Goal: Transaction & Acquisition: Purchase product/service

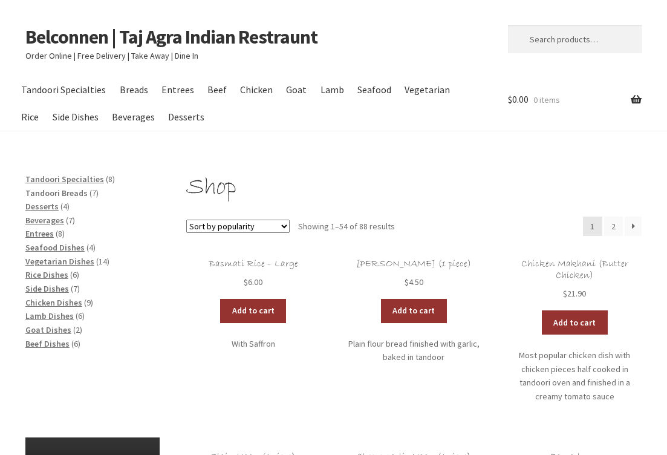
click at [63, 189] on span "Tandoori Breads" at bounding box center [56, 192] width 62 height 11
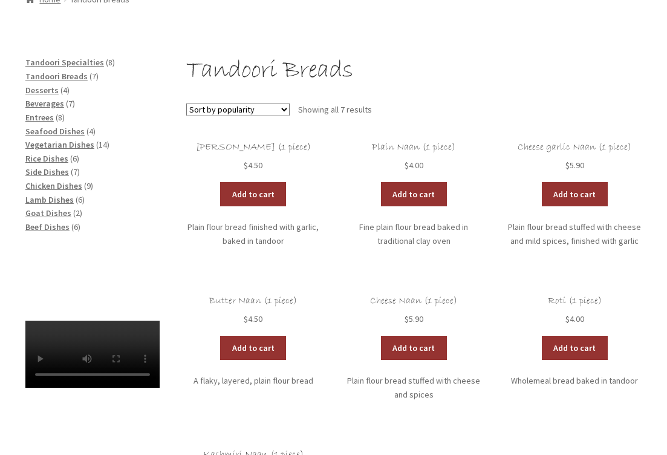
scroll to position [146, 0]
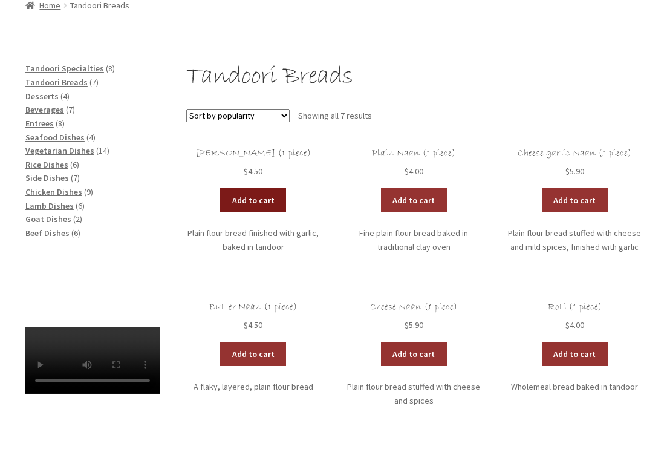
click at [249, 196] on link "Add to cart" at bounding box center [253, 200] width 66 height 24
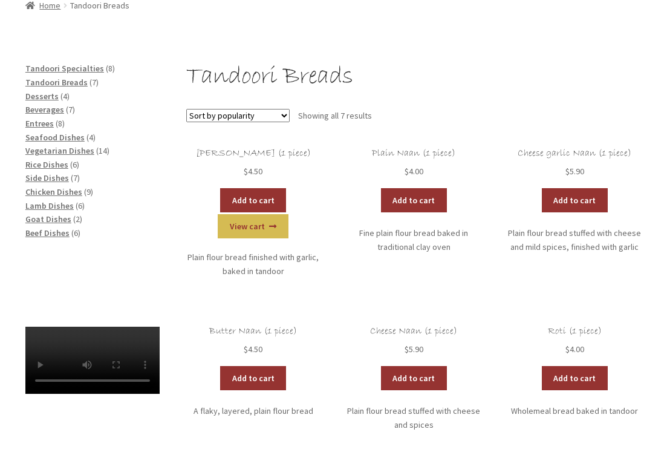
click at [287, 214] on link "View cart" at bounding box center [253, 226] width 71 height 24
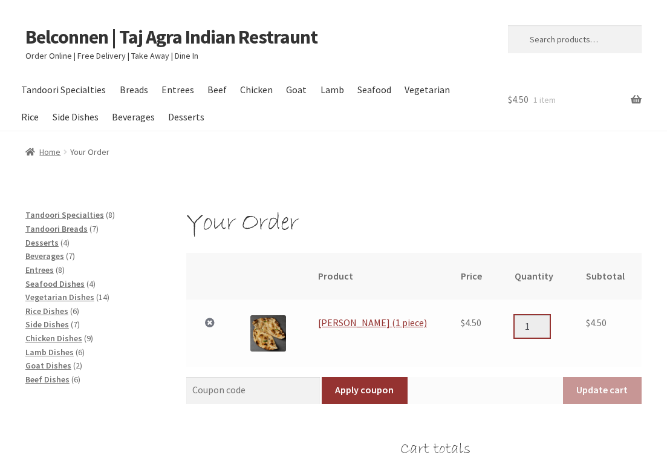
type input "2"
click at [535, 317] on input "2" at bounding box center [531, 326] width 35 height 22
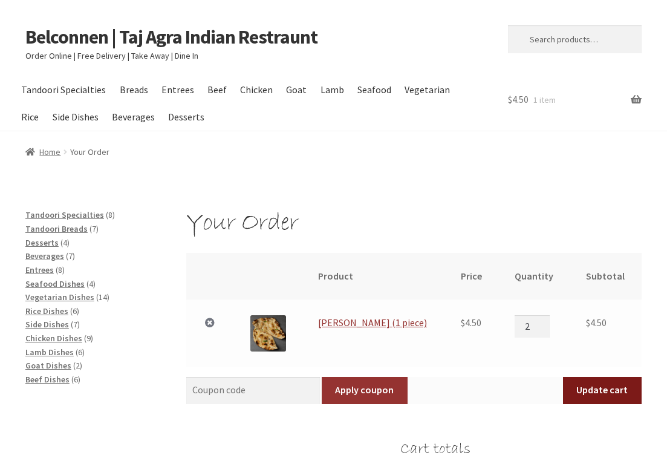
click at [603, 384] on button "Update cart" at bounding box center [602, 391] width 79 height 28
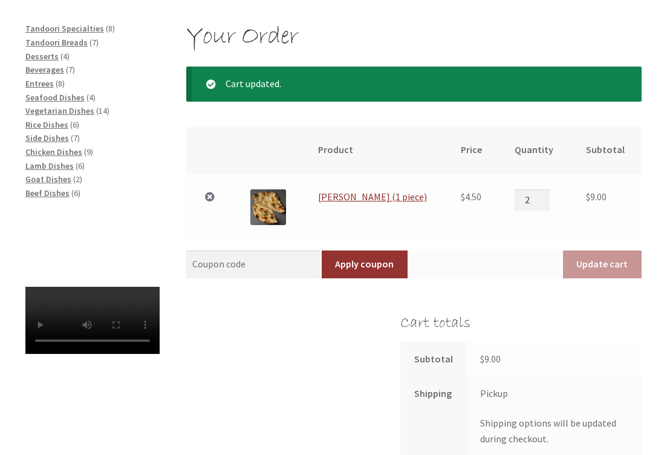
scroll to position [189, 0]
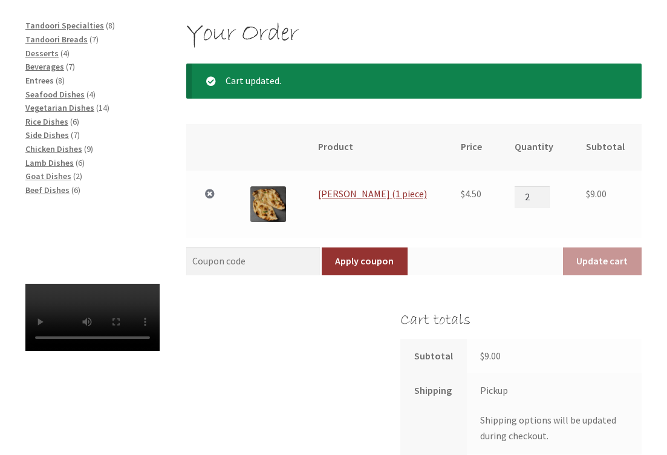
click at [44, 76] on span "Entrees" at bounding box center [39, 80] width 28 height 11
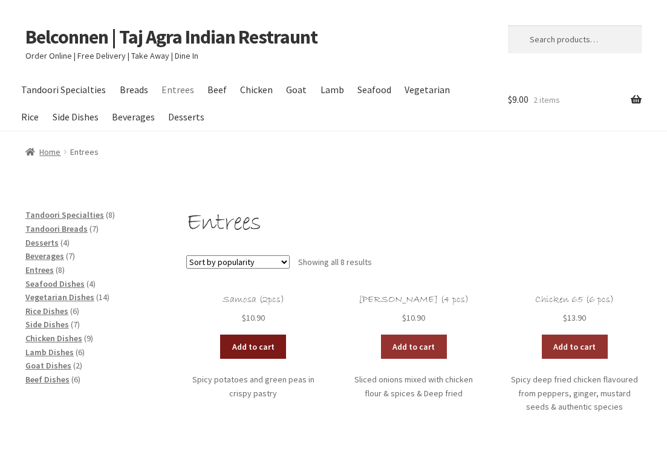
click at [257, 341] on link "Add to cart" at bounding box center [253, 346] width 66 height 24
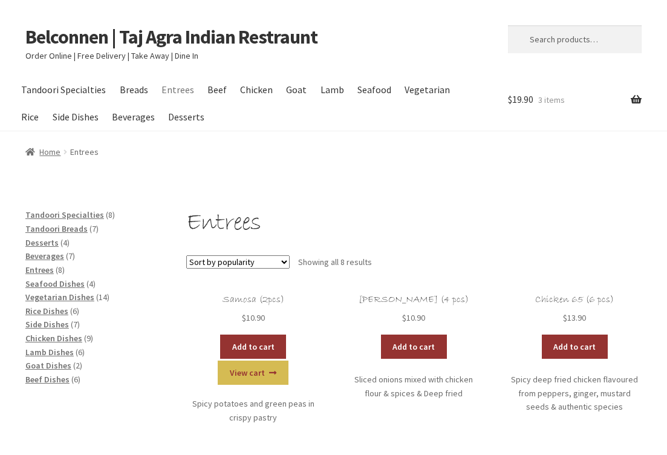
click at [288, 360] on link "View cart" at bounding box center [253, 372] width 71 height 24
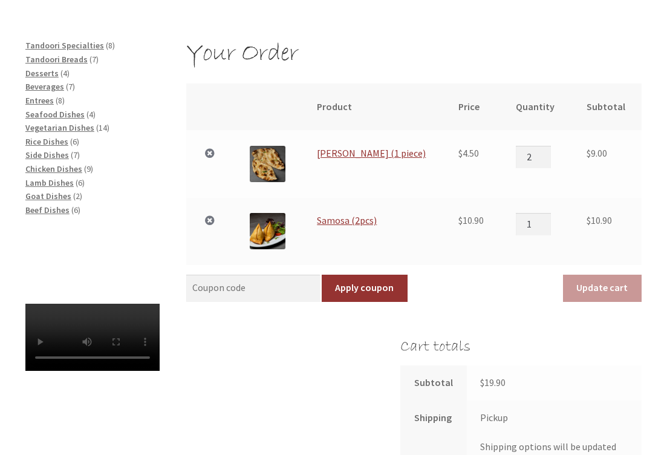
scroll to position [179, 0]
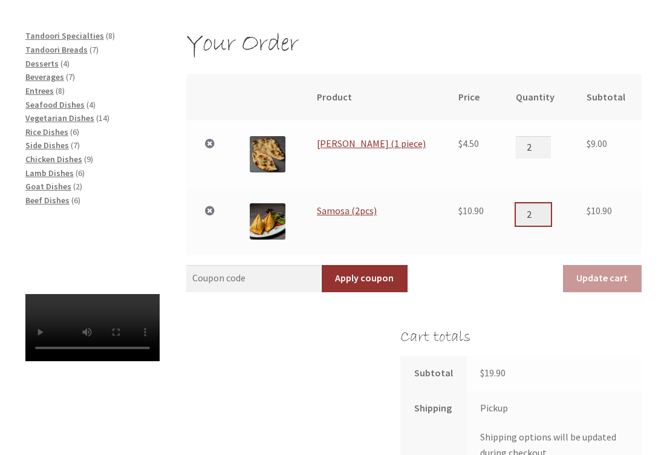
click at [537, 207] on input "2" at bounding box center [533, 214] width 35 height 22
click at [537, 207] on input "3" at bounding box center [533, 214] width 35 height 22
type input "4"
click at [537, 207] on input "4" at bounding box center [533, 214] width 35 height 22
click at [603, 273] on button "Update cart" at bounding box center [602, 279] width 79 height 28
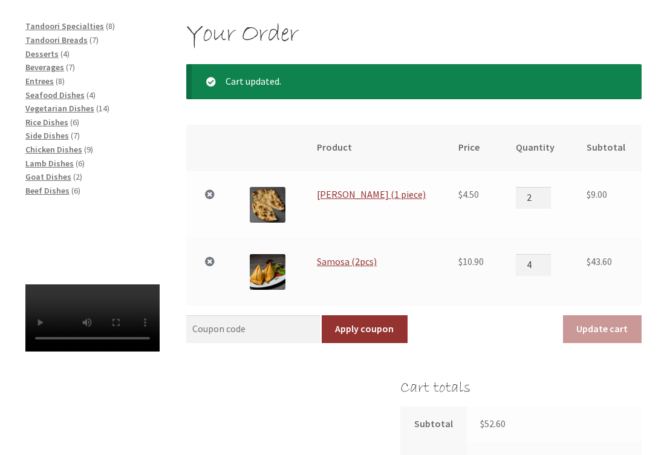
scroll to position [189, 0]
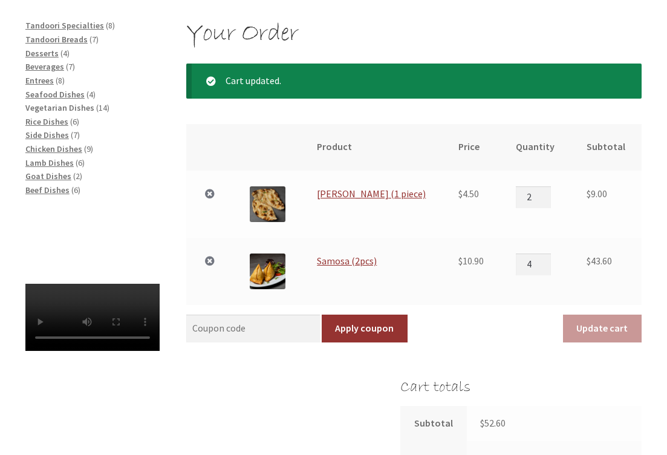
click at [77, 103] on span "Vegetarian Dishes" at bounding box center [59, 107] width 69 height 11
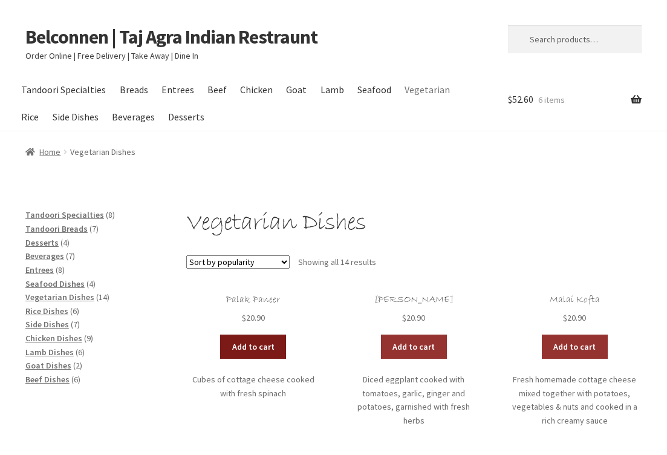
click at [258, 340] on link "Add to cart" at bounding box center [253, 346] width 66 height 24
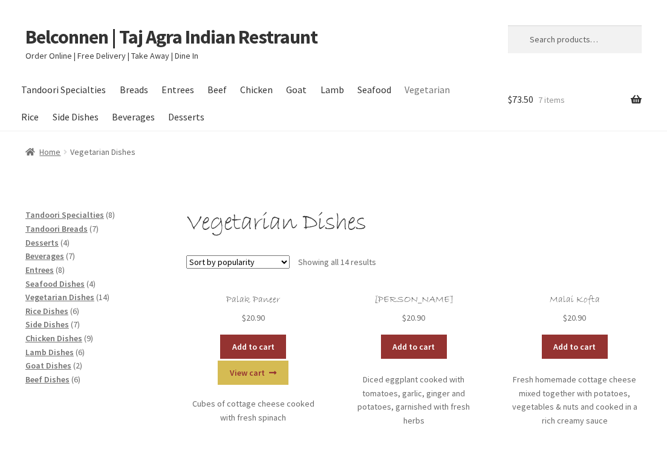
click at [282, 360] on link "View cart" at bounding box center [253, 372] width 71 height 24
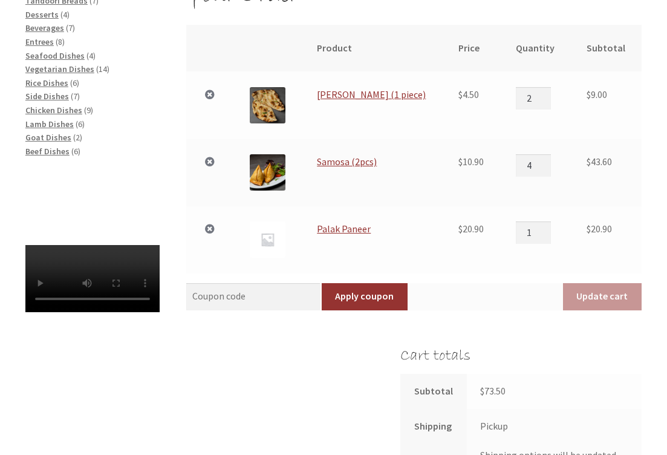
scroll to position [297, 0]
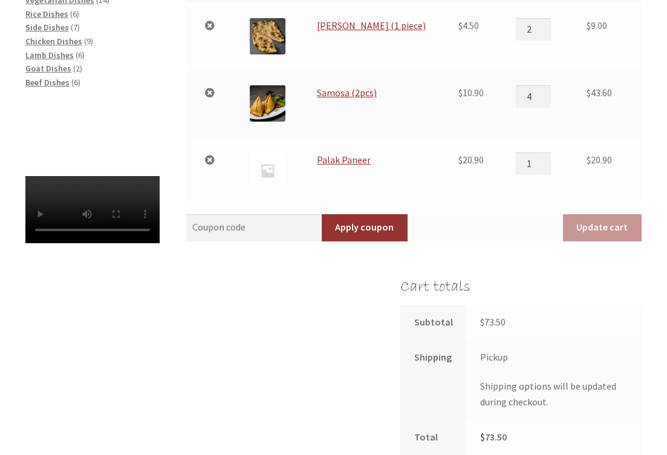
click at [140, 76] on li "Beef Dishes 6 6 products" at bounding box center [92, 83] width 134 height 14
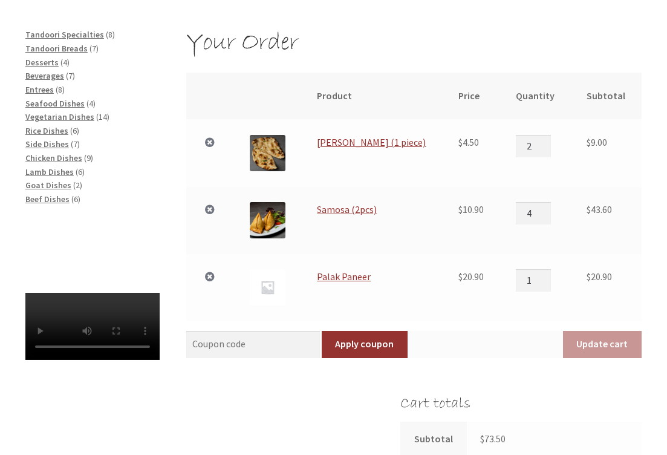
scroll to position [170, 0]
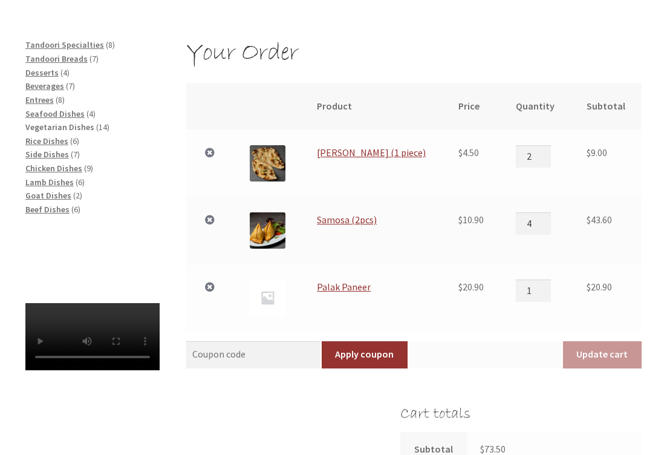
click at [59, 121] on span "Vegetarian Dishes" at bounding box center [59, 126] width 69 height 11
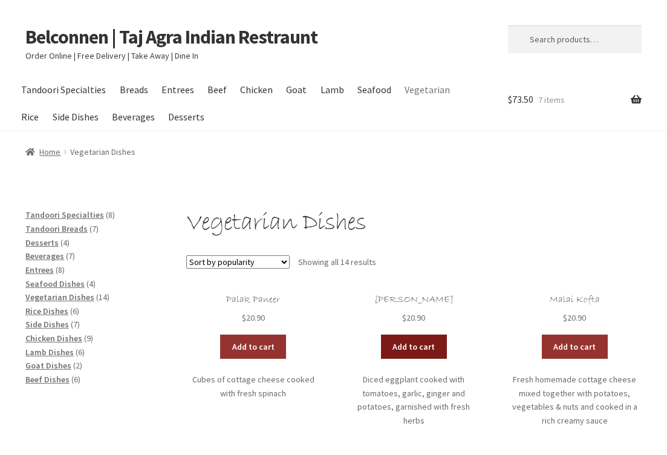
click at [413, 337] on link "Add to cart" at bounding box center [414, 346] width 66 height 24
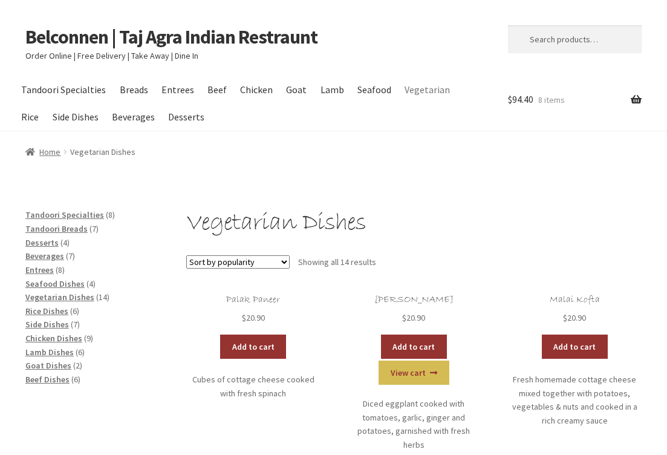
click at [446, 360] on link "View cart" at bounding box center [413, 372] width 71 height 24
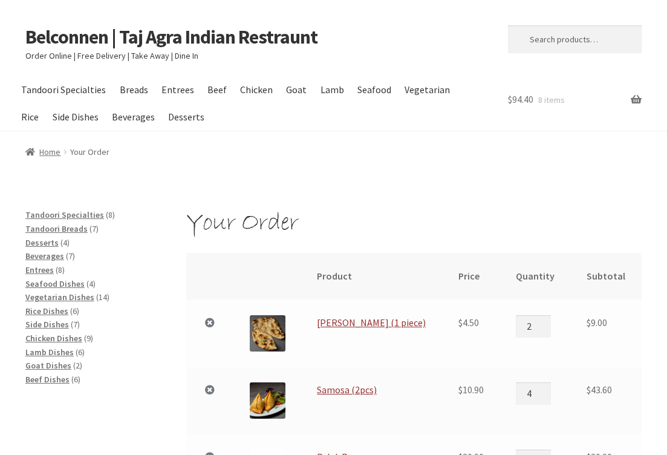
click at [640, 406] on td "$ 43.60" at bounding box center [606, 400] width 71 height 67
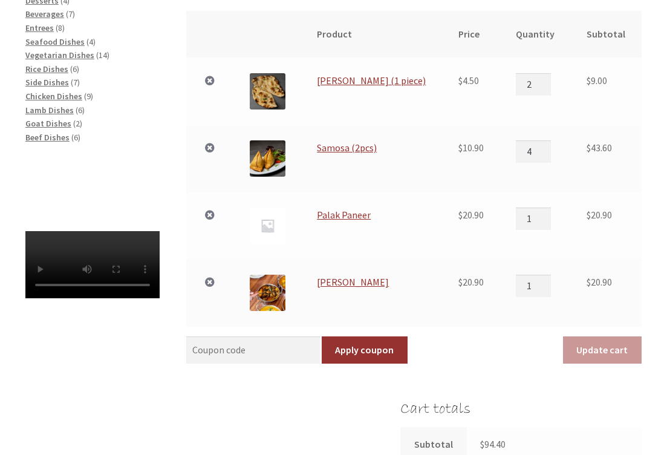
scroll to position [242, 0]
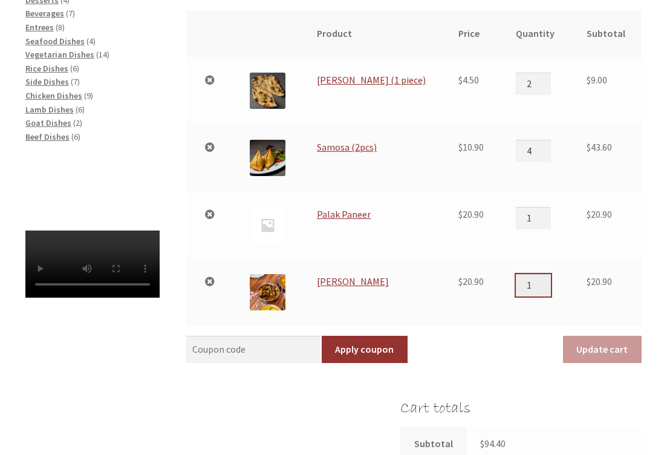
type input "2"
click at [539, 277] on input "2" at bounding box center [533, 285] width 35 height 22
click at [604, 342] on button "Update cart" at bounding box center [602, 349] width 79 height 28
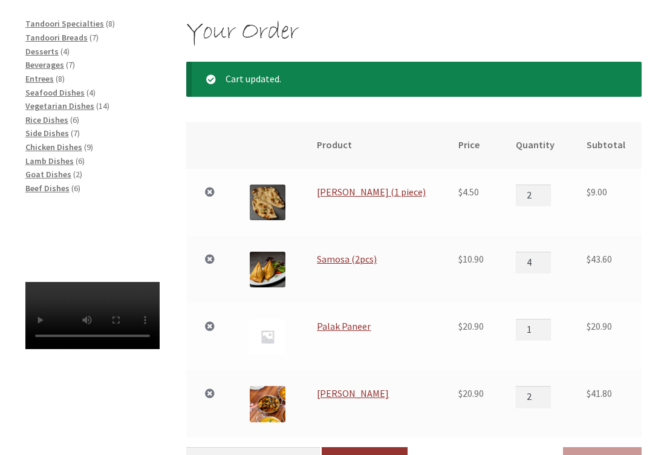
scroll to position [189, 0]
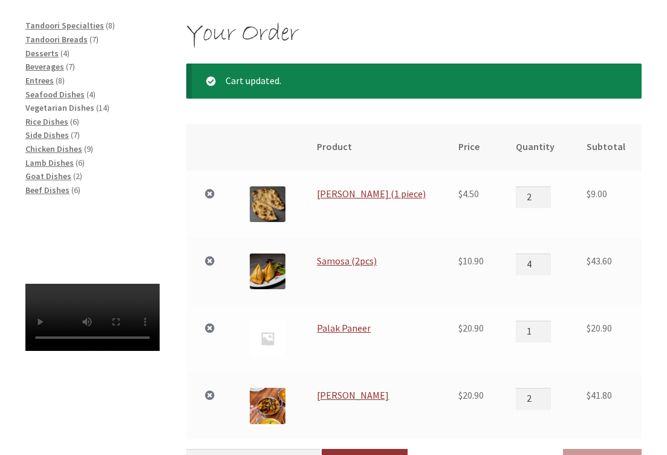
click at [68, 102] on span "Vegetarian Dishes" at bounding box center [59, 107] width 69 height 11
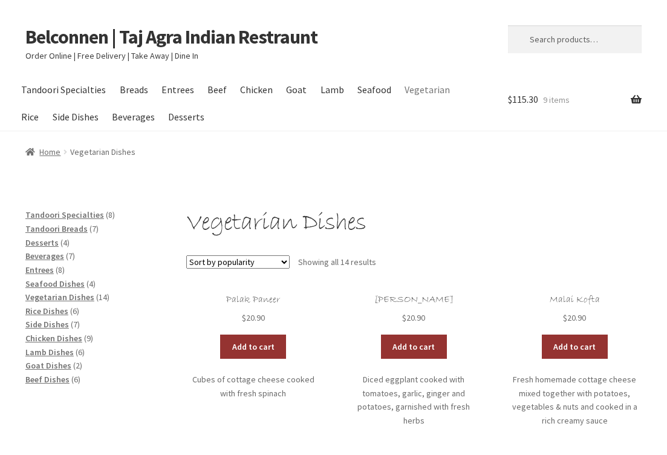
click at [638, 348] on li "Malai Kofta $ 20.90 Add to cart Fresh homemade cottage cheese mixed together wi…" at bounding box center [575, 366] width 134 height 145
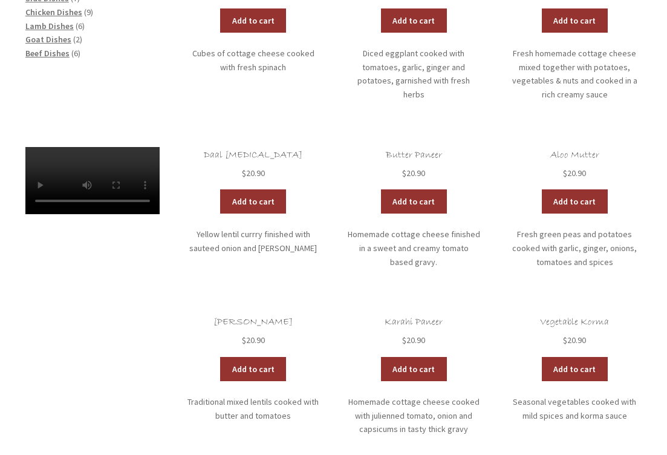
scroll to position [338, 0]
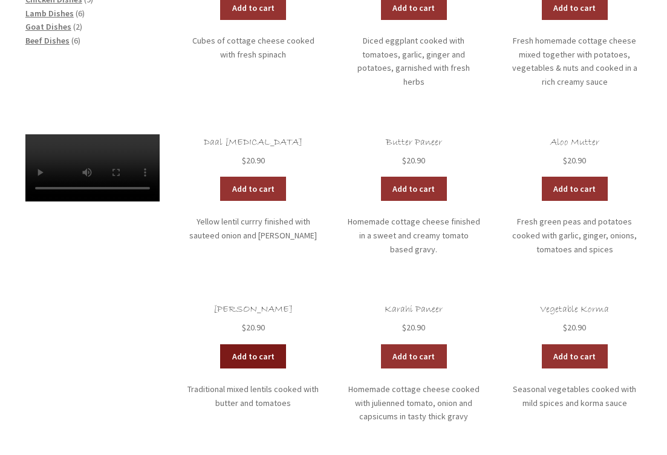
click at [250, 344] on link "Add to cart" at bounding box center [253, 356] width 66 height 24
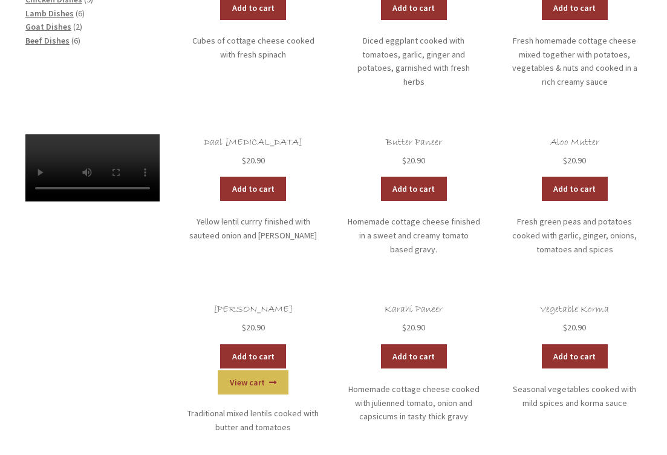
click at [288, 370] on link "View cart" at bounding box center [253, 382] width 71 height 24
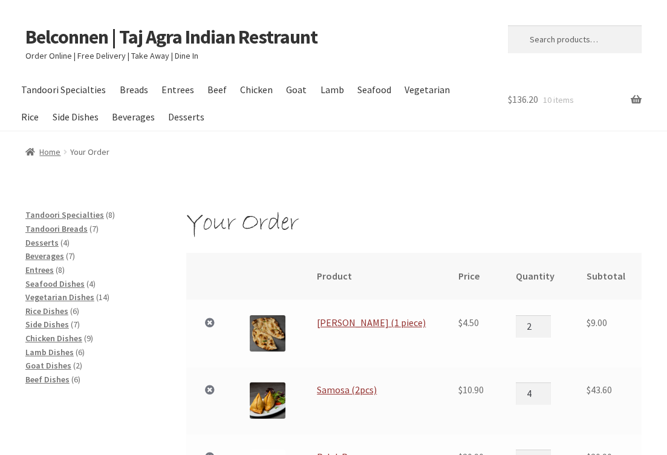
click at [634, 418] on td "$ 43.60" at bounding box center [606, 400] width 71 height 67
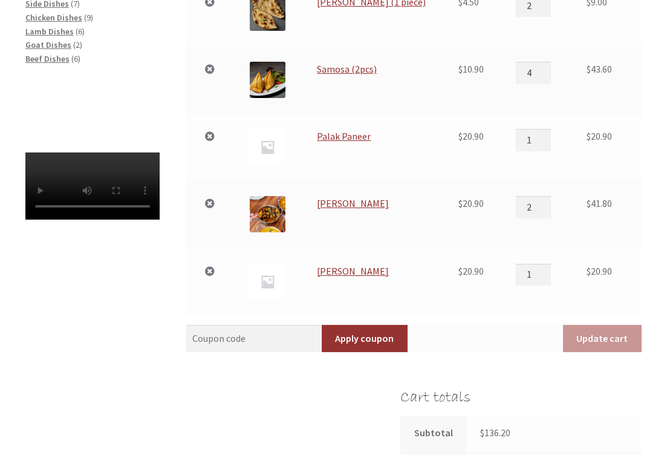
scroll to position [322, 0]
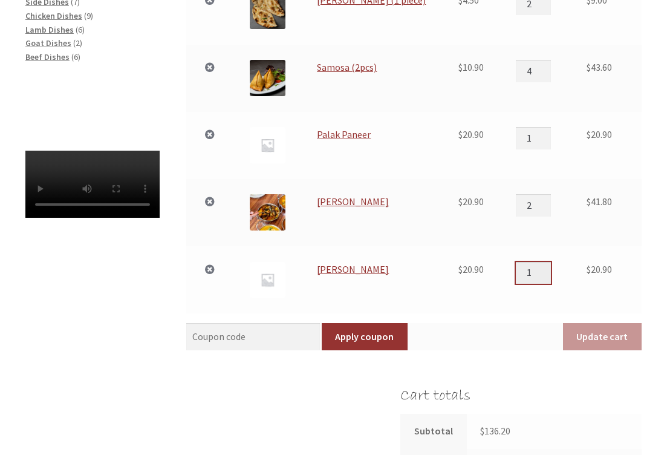
type input "2"
click at [539, 267] on input "2" at bounding box center [533, 273] width 35 height 22
click at [598, 328] on button "Update cart" at bounding box center [602, 337] width 79 height 28
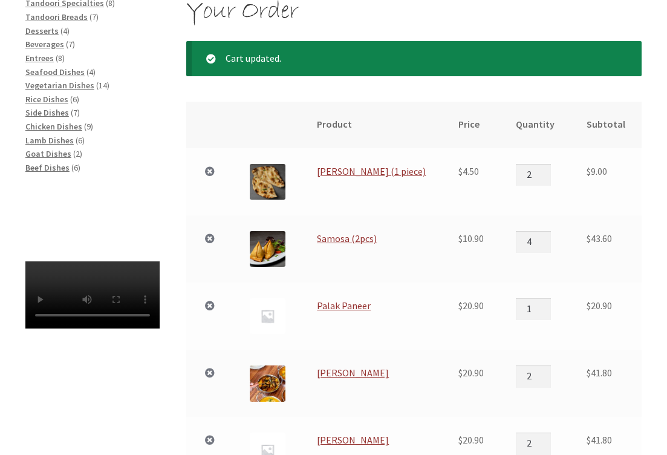
scroll to position [189, 0]
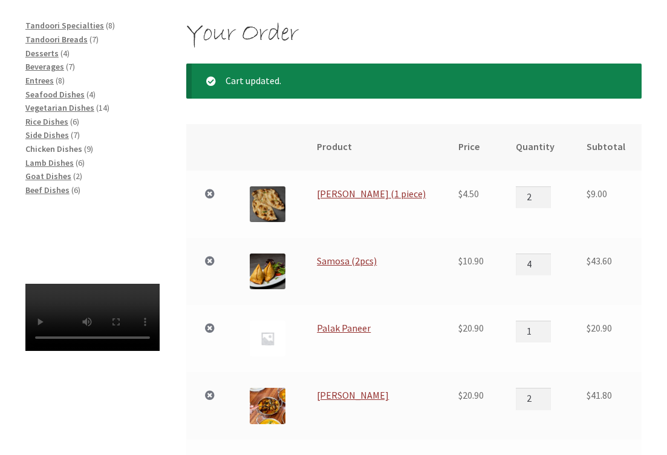
click at [65, 143] on span "Chicken Dishes" at bounding box center [53, 148] width 57 height 11
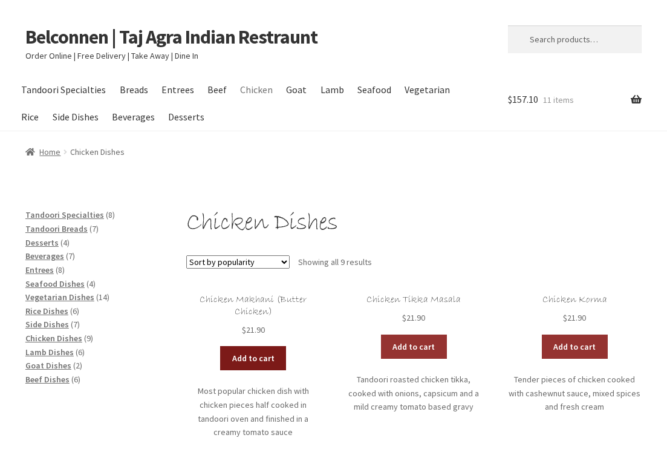
click at [253, 354] on link "Add to cart" at bounding box center [253, 358] width 66 height 24
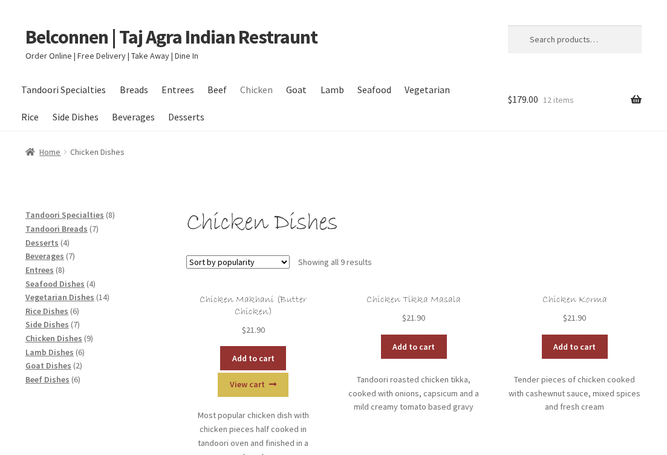
click at [287, 372] on link "View cart" at bounding box center [253, 384] width 71 height 24
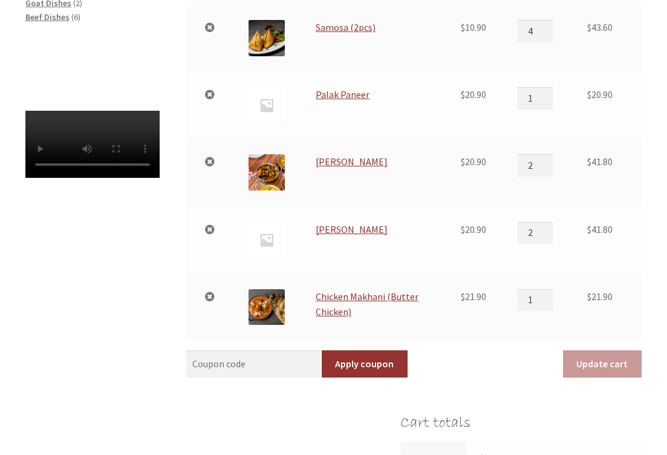
scroll to position [368, 0]
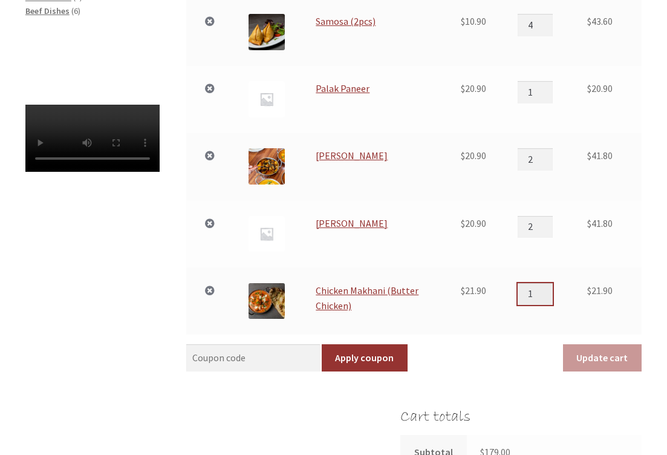
type input "2"
click at [548, 285] on input "2" at bounding box center [534, 294] width 35 height 22
click at [600, 354] on button "Update cart" at bounding box center [602, 358] width 79 height 28
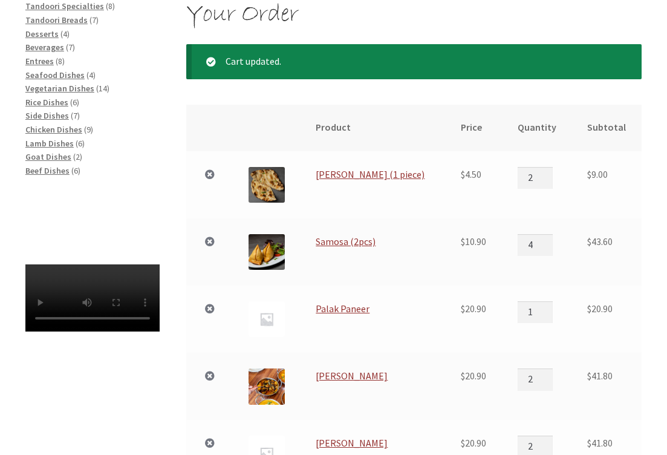
scroll to position [189, 0]
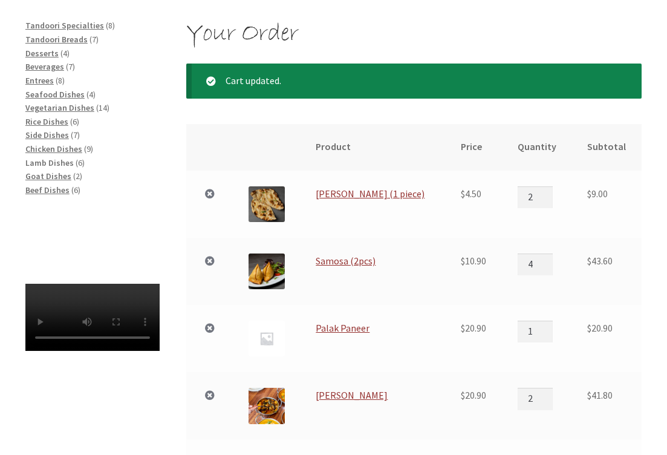
click at [59, 158] on span "Lamb Dishes" at bounding box center [49, 162] width 48 height 11
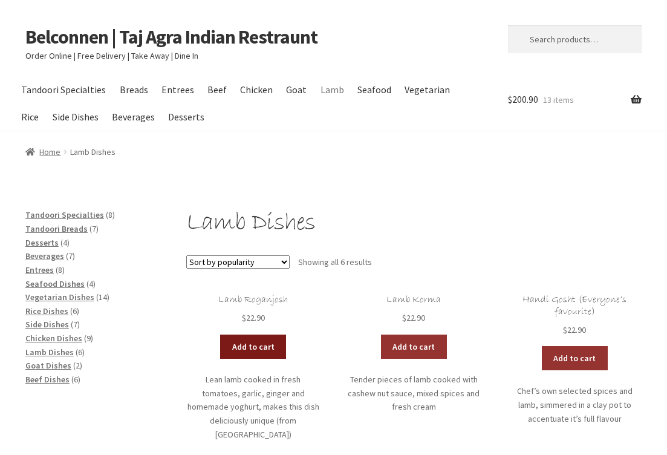
click at [252, 341] on link "Add to cart" at bounding box center [253, 346] width 66 height 24
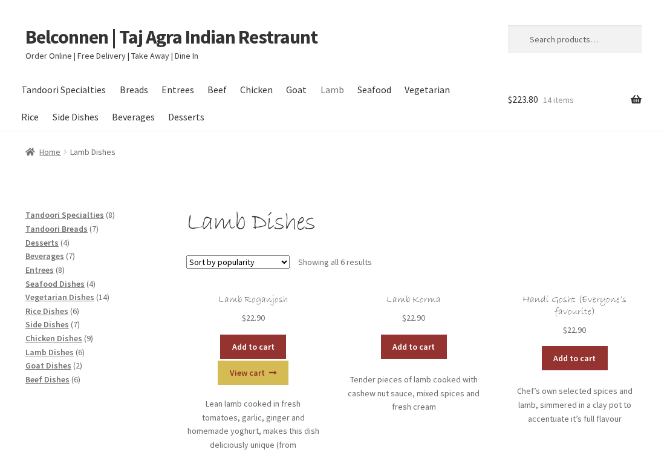
click at [285, 360] on link "View cart" at bounding box center [253, 372] width 71 height 24
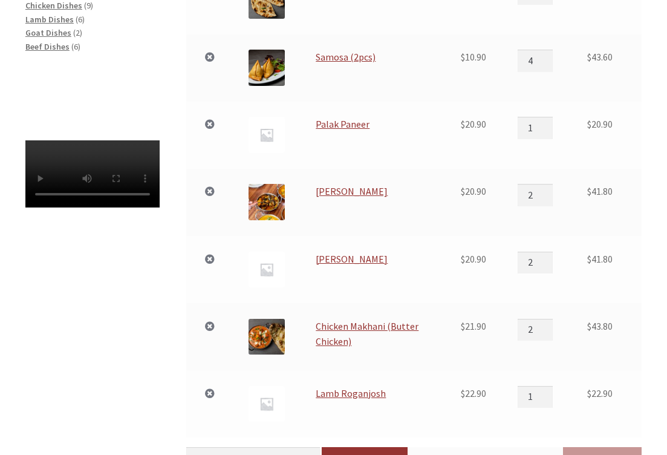
scroll to position [336, 0]
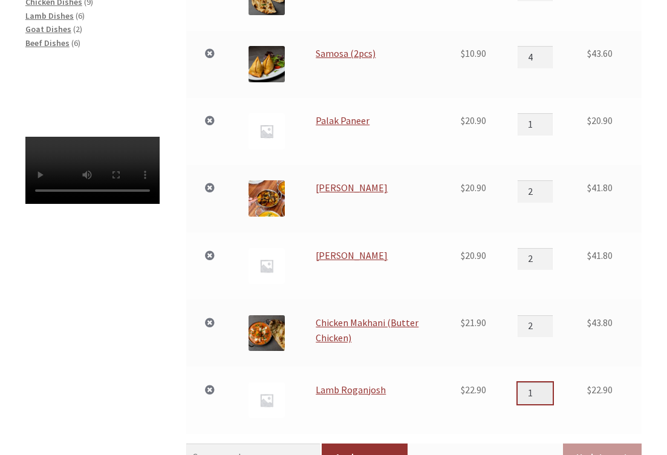
type input "2"
click at [549, 386] on input "2" at bounding box center [534, 393] width 35 height 22
click at [600, 445] on button "Update cart" at bounding box center [602, 457] width 79 height 28
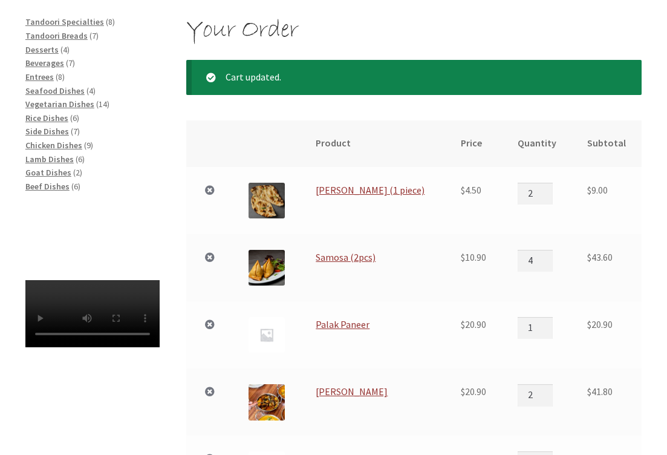
scroll to position [189, 0]
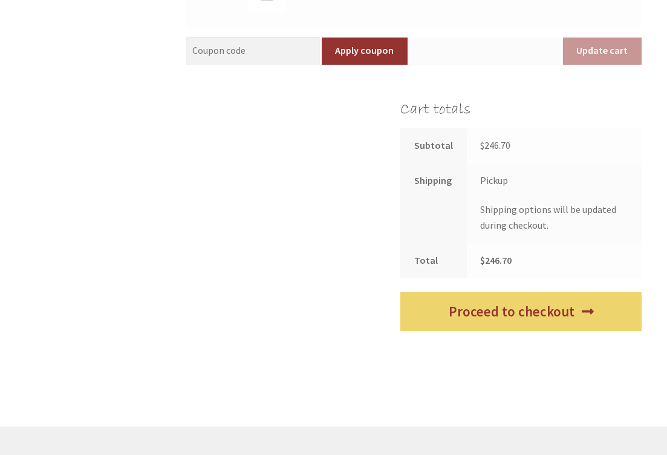
scroll to position [812, 0]
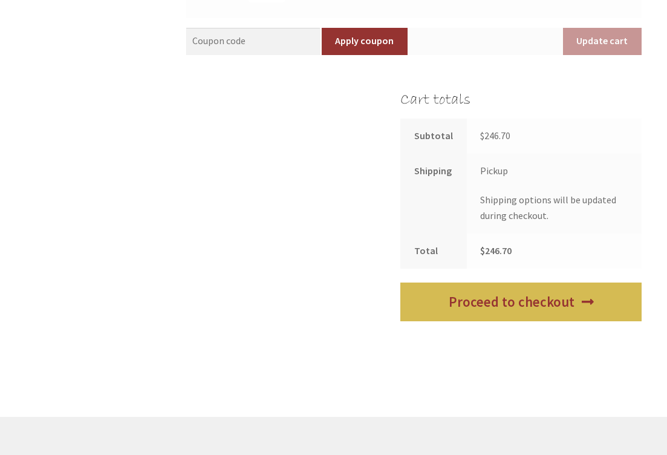
click at [546, 293] on link "Proceed to checkout" at bounding box center [520, 301] width 241 height 39
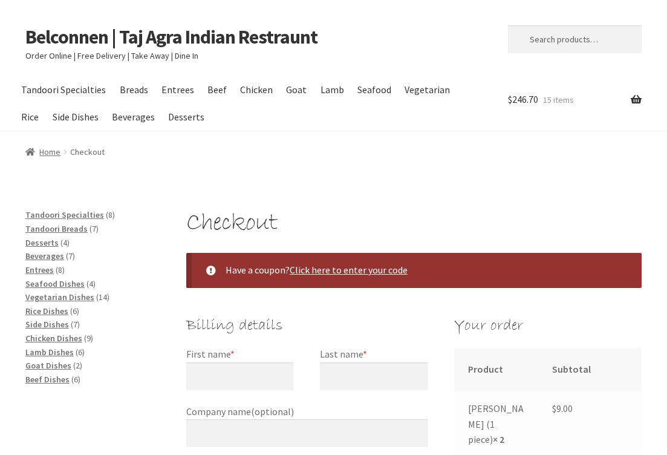
click at [632, 399] on td "$ 9.00" at bounding box center [590, 424] width 103 height 66
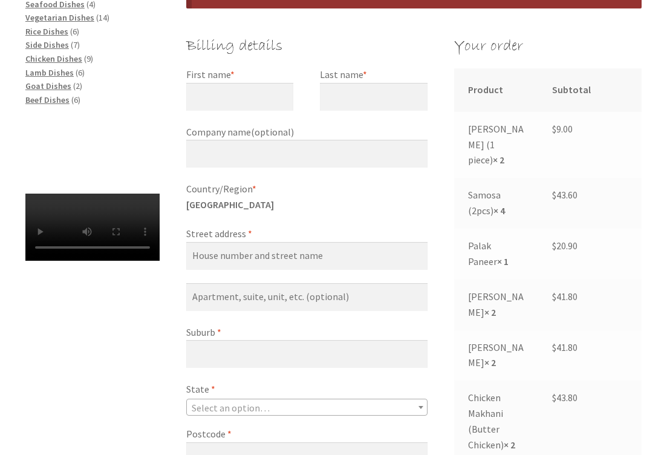
scroll to position [279, 0]
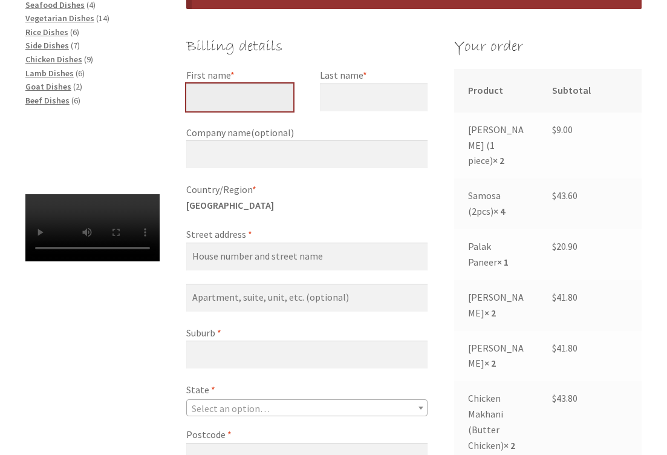
type input "H"
type input "Hal"
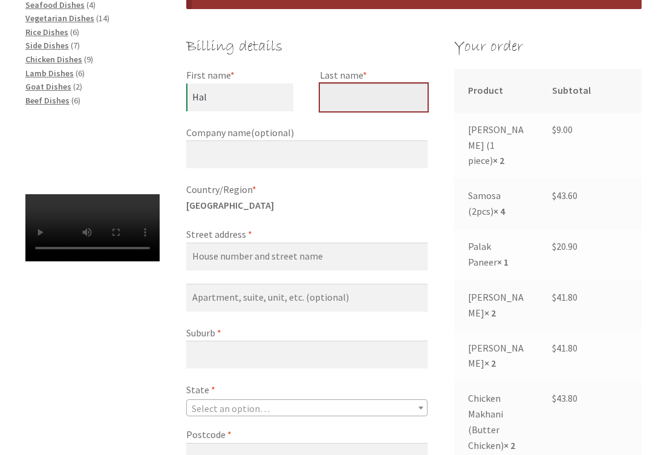
type input "H"
type input "Hill"
click at [239, 228] on label "Street address *" at bounding box center [306, 235] width 241 height 16
click at [239, 242] on input "Street address *" at bounding box center [306, 256] width 241 height 28
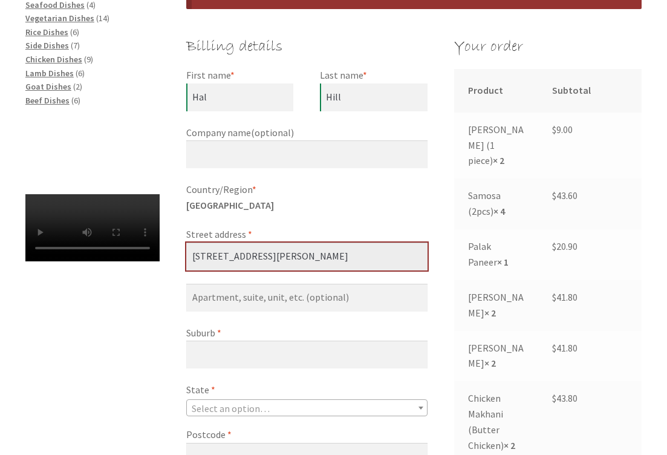
type input "[STREET_ADDRESS][PERSON_NAME]"
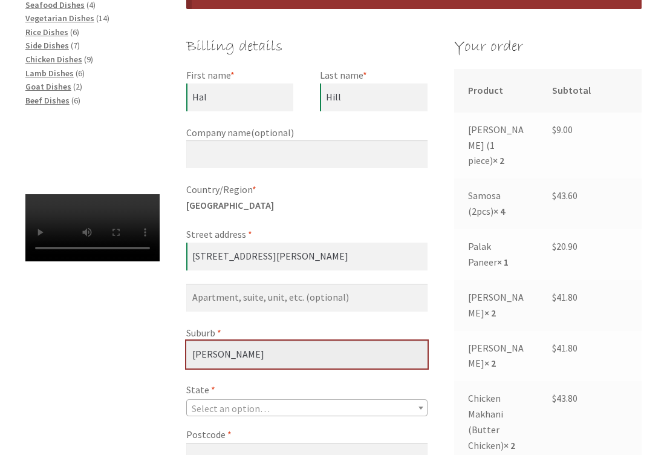
type input "[PERSON_NAME]"
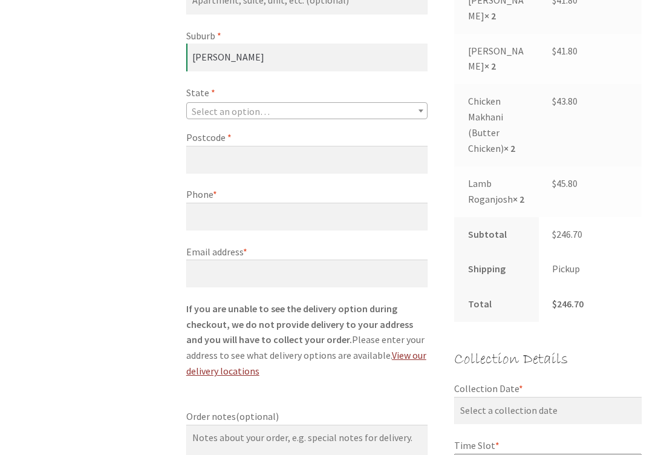
scroll to position [577, 0]
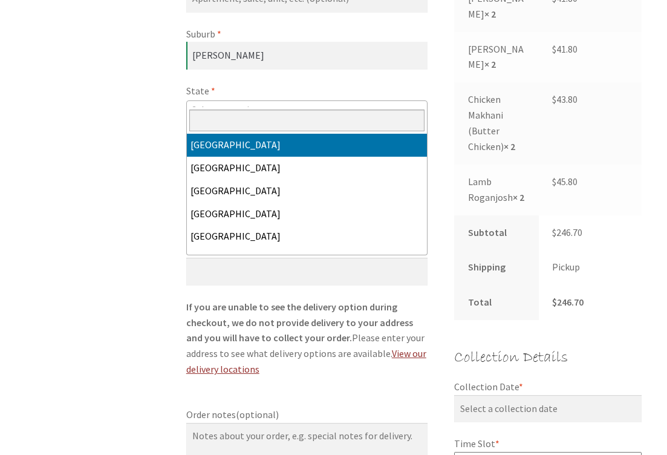
click at [421, 108] on b "State" at bounding box center [420, 109] width 5 height 3
select select "ACT"
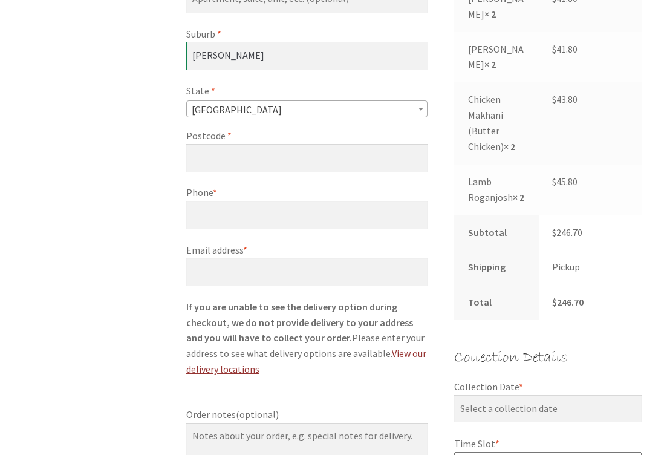
click at [231, 133] on label "Postcode *" at bounding box center [306, 136] width 241 height 16
click at [231, 144] on input "Postcode *" at bounding box center [306, 158] width 241 height 28
type input "2614"
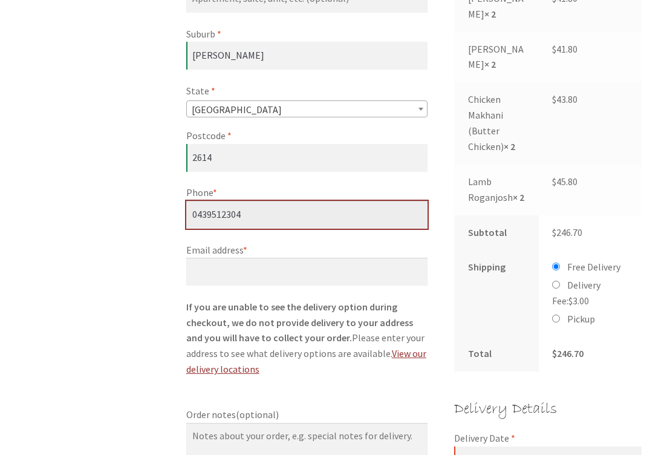
type input "0439512304"
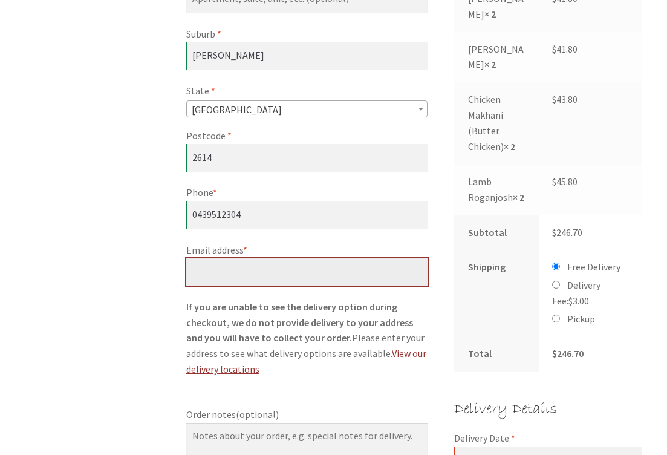
type input "j"
type input "[EMAIL_ADDRESS][DOMAIN_NAME]"
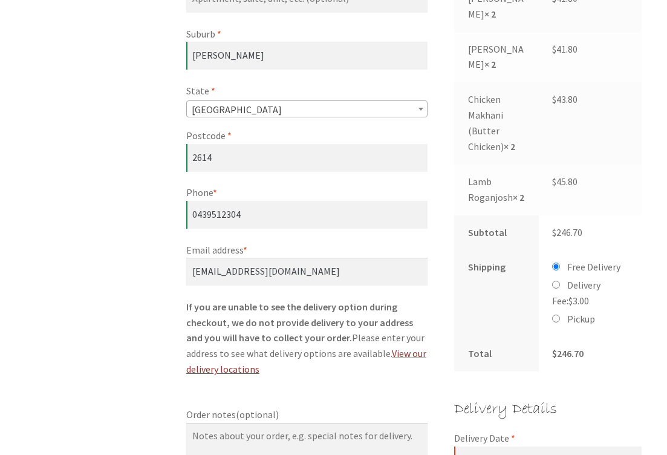
click at [632, 396] on h3 "Delivery Details" at bounding box center [547, 408] width 187 height 25
click at [557, 314] on input "Pickup" at bounding box center [556, 318] width 8 height 8
radio input "true"
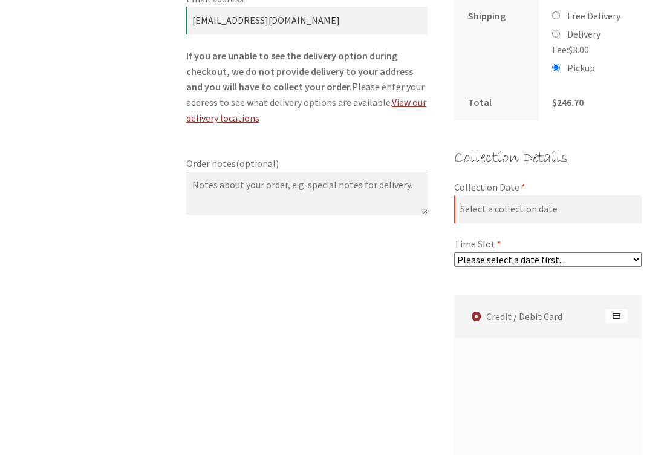
scroll to position [833, 0]
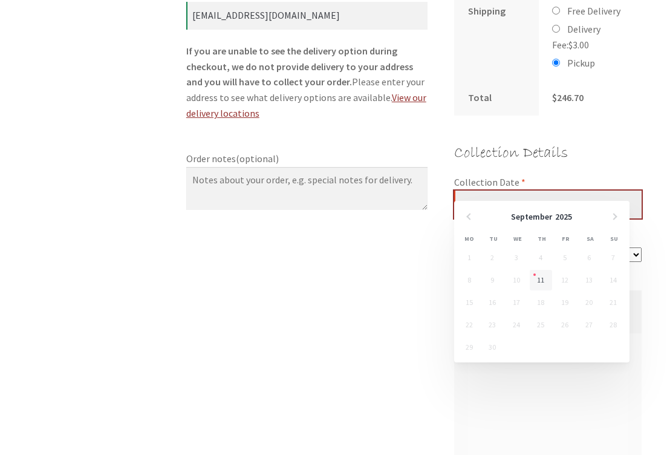
click at [520, 190] on input "Collection Date *" at bounding box center [547, 204] width 187 height 28
click at [562, 278] on td "12" at bounding box center [566, 281] width 24 height 22
click at [566, 275] on td "12" at bounding box center [566, 281] width 24 height 22
click at [467, 190] on input "Collection Date *" at bounding box center [547, 204] width 187 height 28
click at [557, 279] on td "12" at bounding box center [566, 281] width 24 height 22
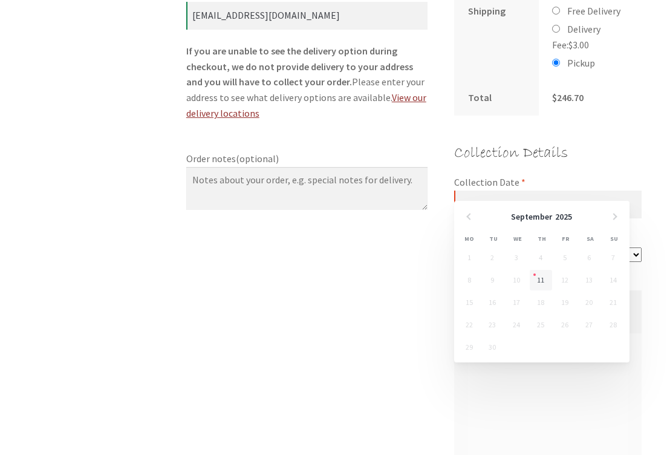
click at [557, 279] on td "12" at bounding box center [566, 281] width 24 height 22
click at [543, 282] on link "11" at bounding box center [540, 280] width 22 height 21
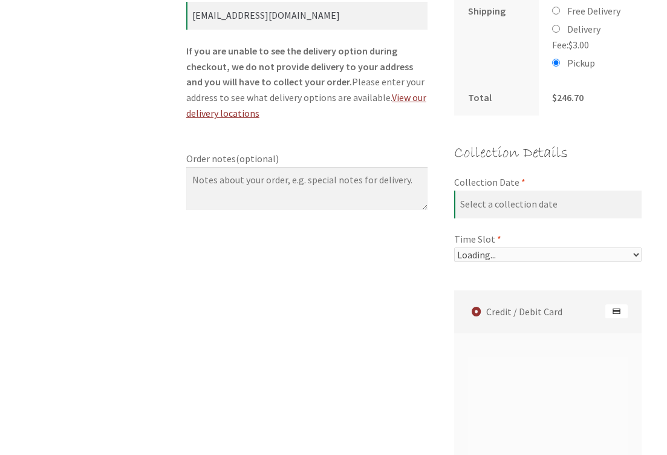
type input "[DATE]"
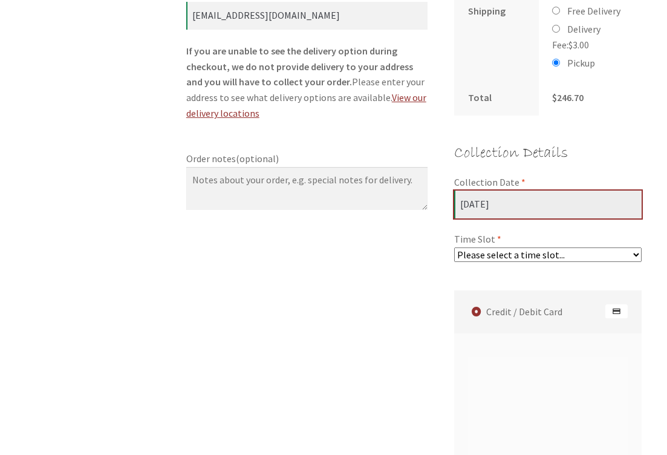
click at [499, 190] on input "[DATE]" at bounding box center [547, 204] width 187 height 28
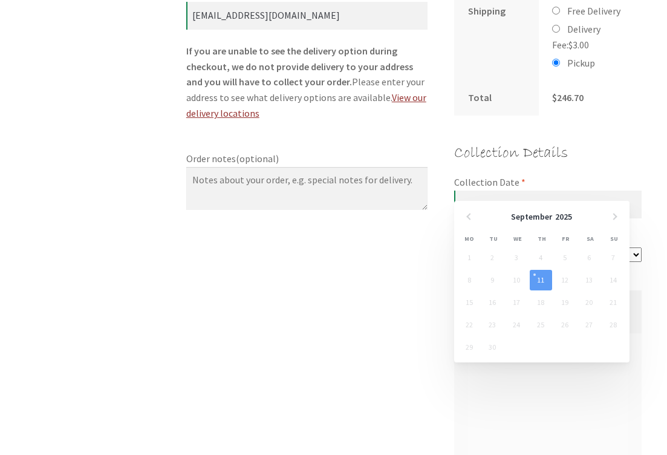
click at [566, 280] on td "12" at bounding box center [566, 281] width 24 height 22
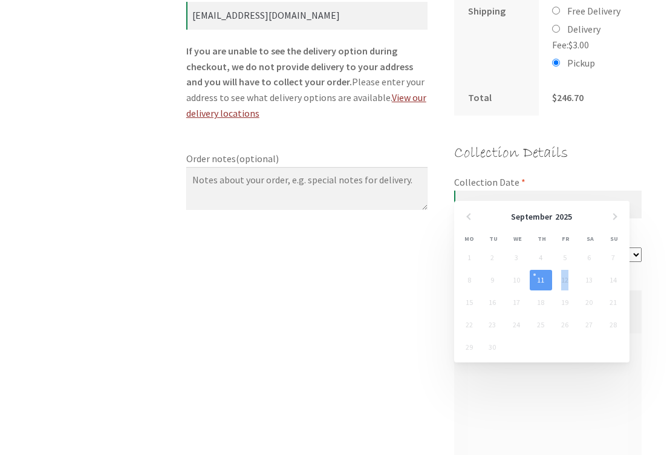
click at [566, 280] on td "12" at bounding box center [566, 281] width 24 height 22
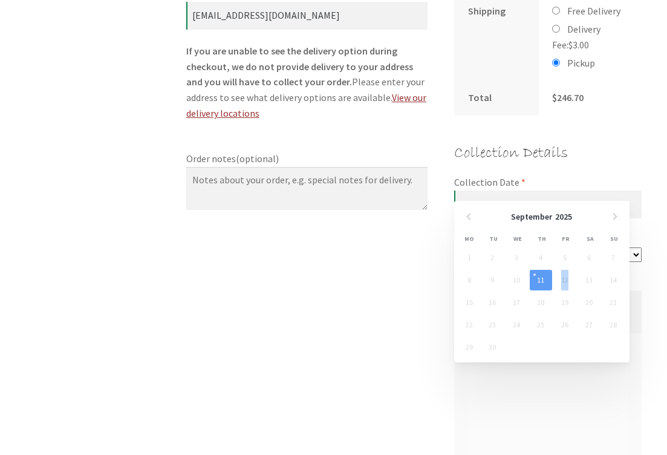
click at [566, 280] on td "12" at bounding box center [566, 281] width 24 height 22
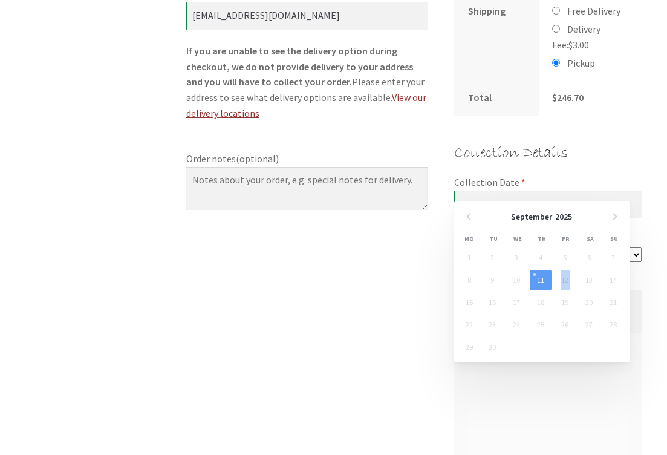
click at [566, 280] on td "12" at bounding box center [566, 281] width 24 height 22
click at [500, 190] on input "[DATE]" at bounding box center [547, 204] width 187 height 28
click at [542, 280] on link "11" at bounding box center [540, 280] width 22 height 21
click at [502, 190] on input "[DATE]" at bounding box center [547, 204] width 187 height 28
click at [569, 277] on td "12" at bounding box center [566, 281] width 24 height 22
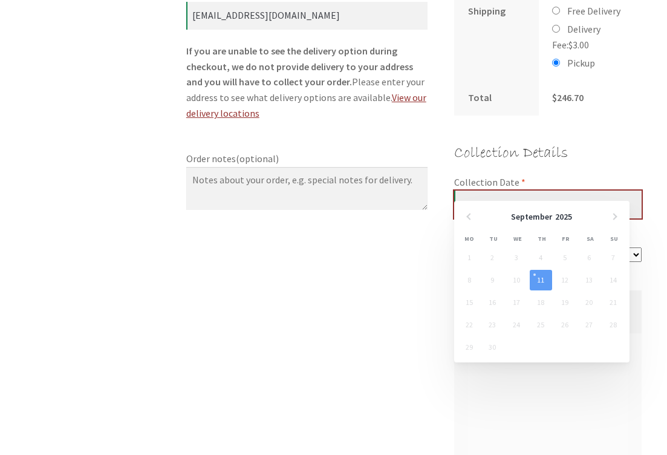
click at [467, 190] on input "[DATE]" at bounding box center [547, 204] width 187 height 28
click at [468, 190] on input "[DATE]" at bounding box center [547, 204] width 187 height 28
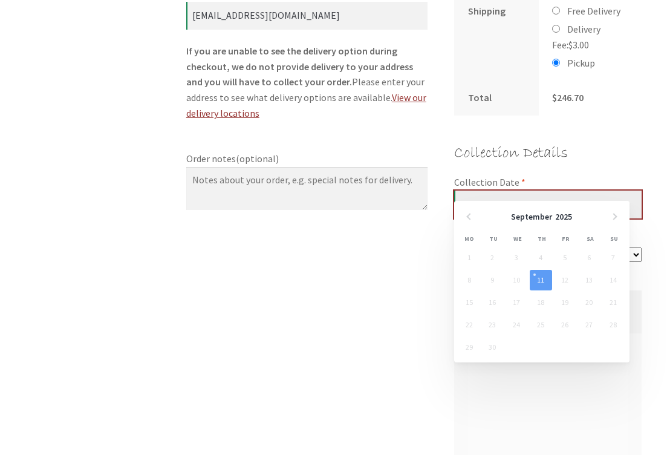
click at [468, 190] on input "[DATE]" at bounding box center [547, 204] width 187 height 28
click at [465, 190] on input "[DATE]" at bounding box center [547, 204] width 187 height 28
click at [568, 280] on td "12" at bounding box center [566, 281] width 24 height 22
click at [569, 277] on td "12" at bounding box center [566, 281] width 24 height 22
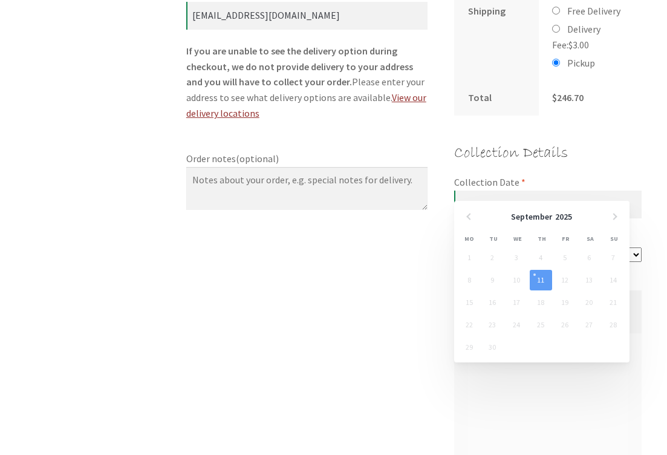
click at [561, 277] on td "12" at bounding box center [566, 281] width 24 height 22
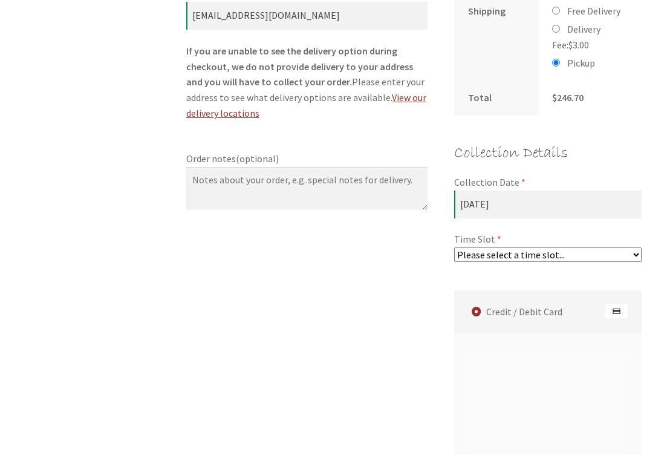
select select "60c2ef62db861/0|0.00"
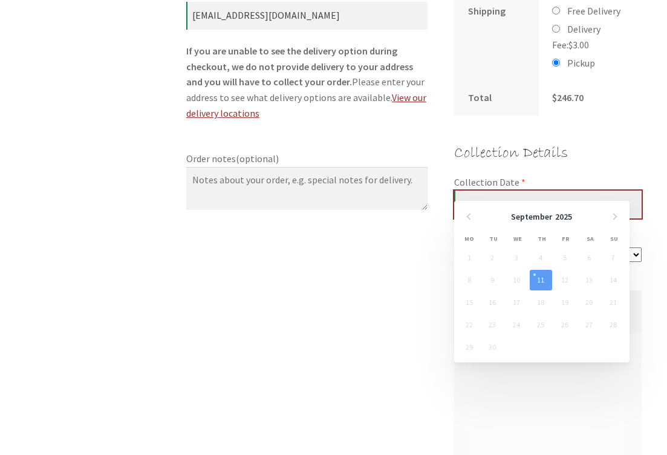
click at [471, 190] on input "[DATE]" at bounding box center [547, 204] width 187 height 28
click at [561, 280] on td "12" at bounding box center [566, 281] width 24 height 22
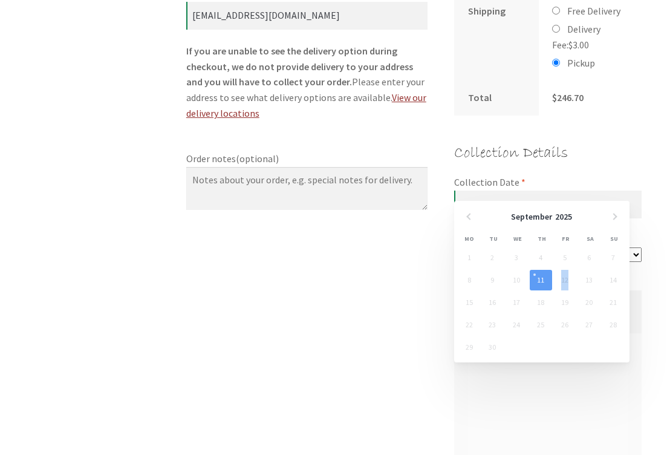
click at [561, 280] on td "12" at bounding box center [566, 281] width 24 height 22
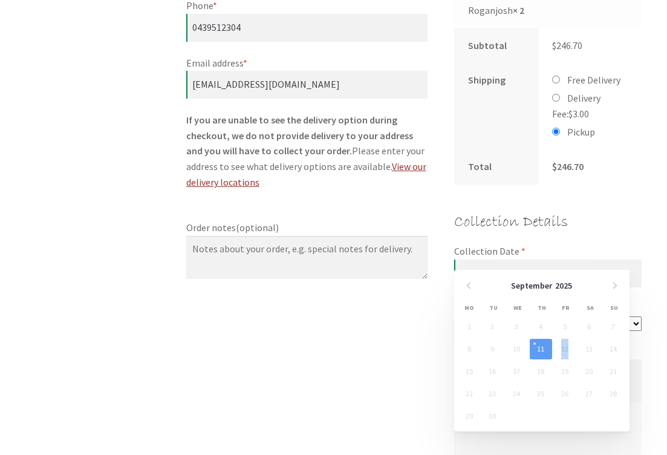
scroll to position [749, 0]
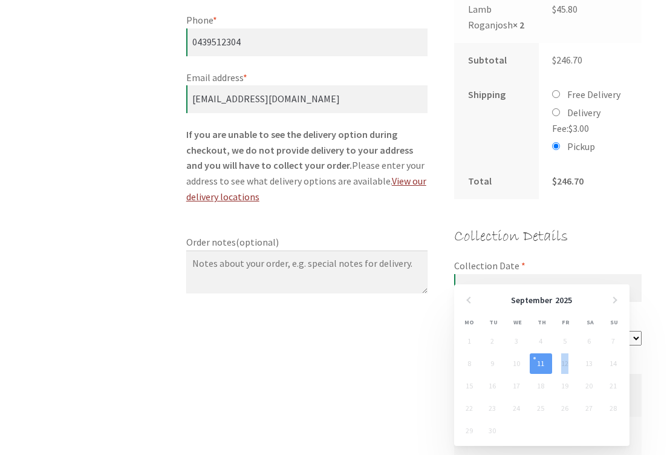
click at [425, 280] on textarea "Order notes (optional)" at bounding box center [306, 272] width 241 height 44
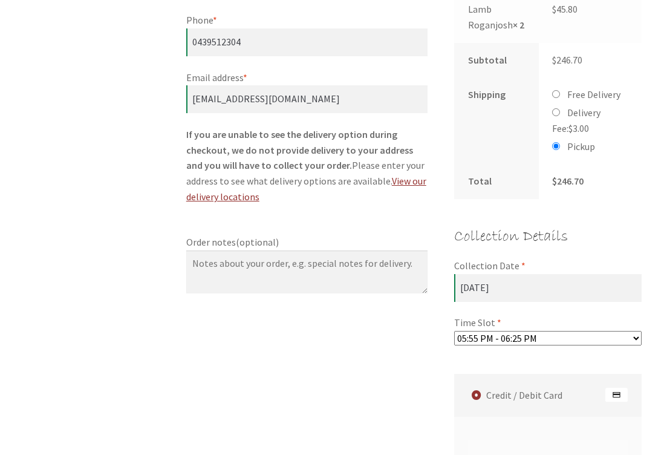
click at [514, 258] on label "Collection Date *" at bounding box center [547, 266] width 187 height 16
click at [514, 274] on input "[DATE]" at bounding box center [547, 288] width 187 height 28
click at [513, 258] on label "Collection Date *" at bounding box center [547, 266] width 187 height 16
click at [513, 274] on input "[DATE]" at bounding box center [547, 288] width 187 height 28
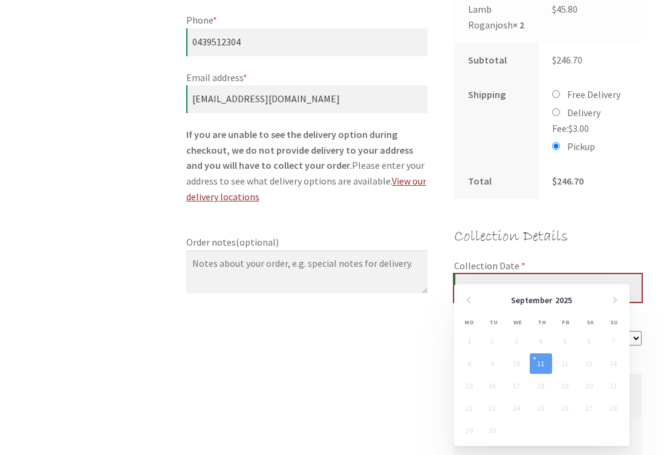
click at [506, 274] on input "[DATE]" at bounding box center [547, 288] width 187 height 28
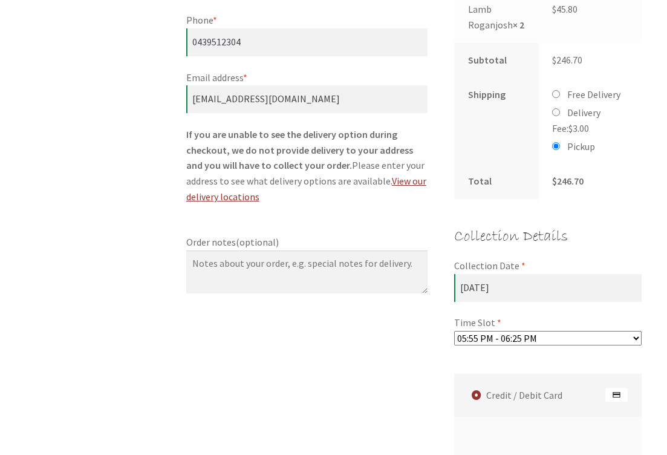
drag, startPoint x: 634, startPoint y: 320, endPoint x: 494, endPoint y: 268, distance: 149.5
click at [494, 269] on div "Collection Details Collection Date * [DATE] Time Slot * Please select a time sl…" at bounding box center [547, 285] width 187 height 122
click at [422, 280] on textarea "Order notes (optional)" at bounding box center [306, 272] width 241 height 44
click at [635, 331] on select "Please select a time slot... 05:55 PM - 06:25 PM 06:25 PM - 06:55 PM 06:55 PM -…" at bounding box center [547, 338] width 187 height 15
click at [636, 331] on select "Please select a time slot... 05:55 PM - 06:25 PM 06:25 PM - 06:55 PM 06:55 PM -…" at bounding box center [547, 338] width 187 height 15
